Goal: Use online tool/utility

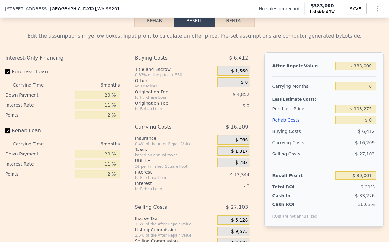
scroll to position [902, 0]
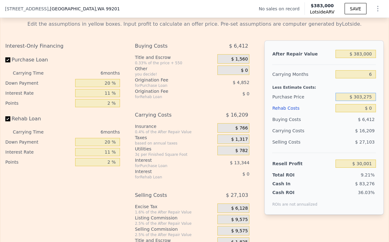
click at [353, 101] on input "$ 303,275" at bounding box center [355, 97] width 40 height 8
type input "$ 195,000"
click at [338, 136] on div "$ 16,209" at bounding box center [344, 130] width 63 height 11
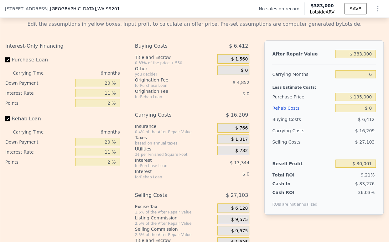
type input "$ 145,133"
drag, startPoint x: 366, startPoint y: 85, endPoint x: 357, endPoint y: 81, distance: 9.6
click at [357, 78] on input "6" at bounding box center [355, 74] width 40 height 8
type input "4"
type input "$ 148,947"
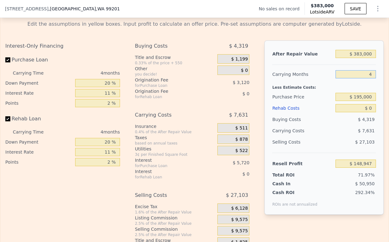
type input "4"
click at [338, 136] on div "$ 7,631" at bounding box center [344, 130] width 63 height 11
click at [105, 87] on input "20 %" at bounding box center [97, 83] width 45 height 8
type input "10 %"
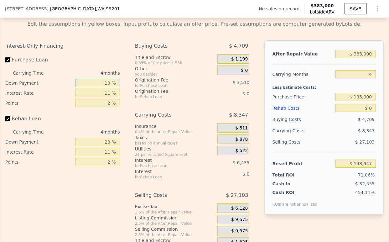
type input "$ 147,841"
type input "10 %"
click at [101, 97] on input "11 %" at bounding box center [97, 93] width 45 height 8
type input "9 %"
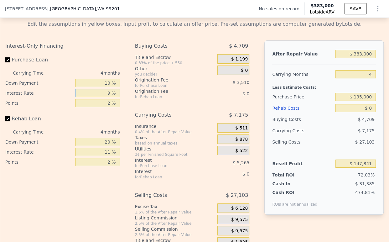
type input "$ 149,013"
type input "9 %"
click at [108, 107] on input "2 %" at bounding box center [97, 103] width 45 height 8
type input "1 %"
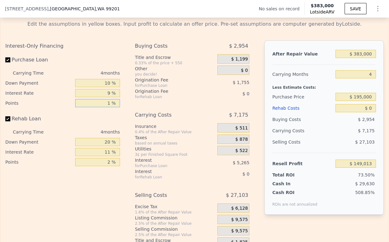
type input "$ 150,768"
type input "1.5 %"
type input "$ 149,890"
type input "1.5 %"
click at [103, 146] on input "20 %" at bounding box center [97, 142] width 45 height 8
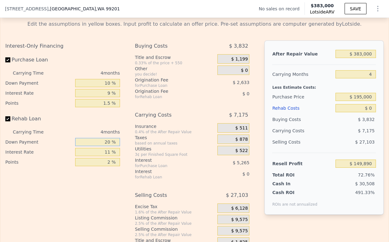
click at [103, 146] on input "20 %" at bounding box center [97, 142] width 45 height 8
type input "10 %"
click at [105, 156] on input "11 %" at bounding box center [97, 152] width 45 height 8
type input "9 %"
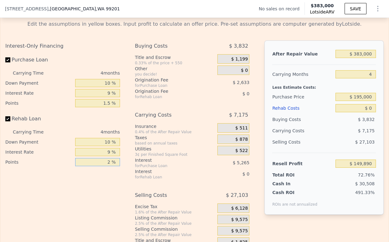
click at [101, 166] on input "2 %" at bounding box center [97, 162] width 45 height 8
type input "1.5 %"
click at [240, 222] on span "$ 9,575" at bounding box center [239, 220] width 17 height 6
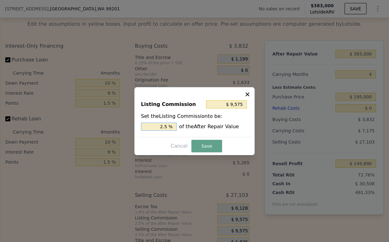
drag, startPoint x: 165, startPoint y: 125, endPoint x: 160, endPoint y: 123, distance: 5.5
click at [160, 123] on input "2.5 %" at bounding box center [159, 126] width 36 height 8
type input "$ 57,450"
type input "15 %"
type input "$ 5,745"
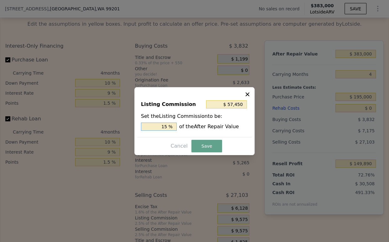
type input "1.5 %"
type input "$ 5,937"
type input "1.55 %"
type input "$ 5,745"
type input "1.5 %"
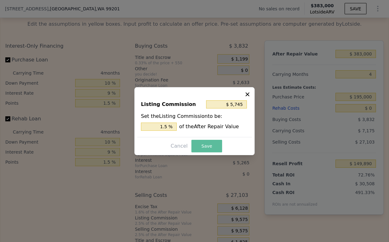
click at [213, 147] on button "Save" at bounding box center [206, 146] width 31 height 13
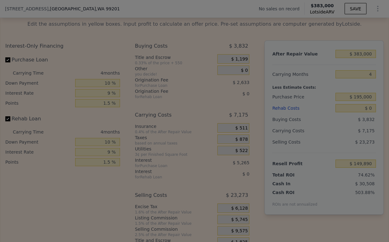
type input "$ 153,720"
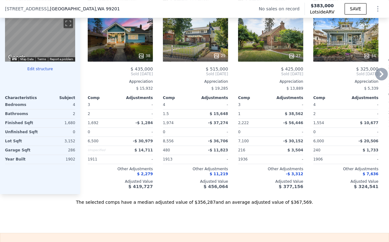
scroll to position [624, 0]
